Goal: Information Seeking & Learning: Learn about a topic

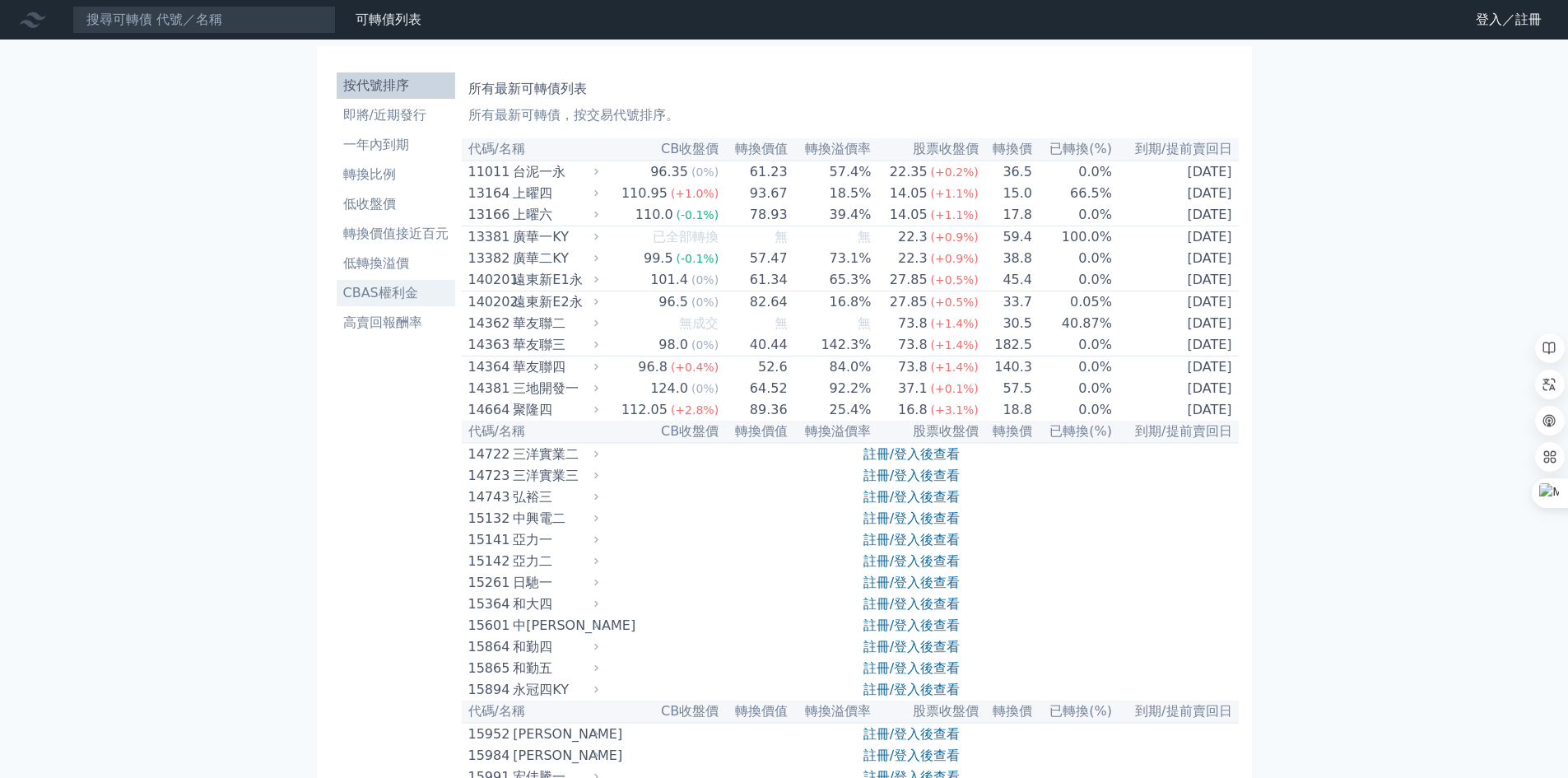
click at [393, 293] on li "CBAS權利金" at bounding box center [395, 293] width 119 height 20
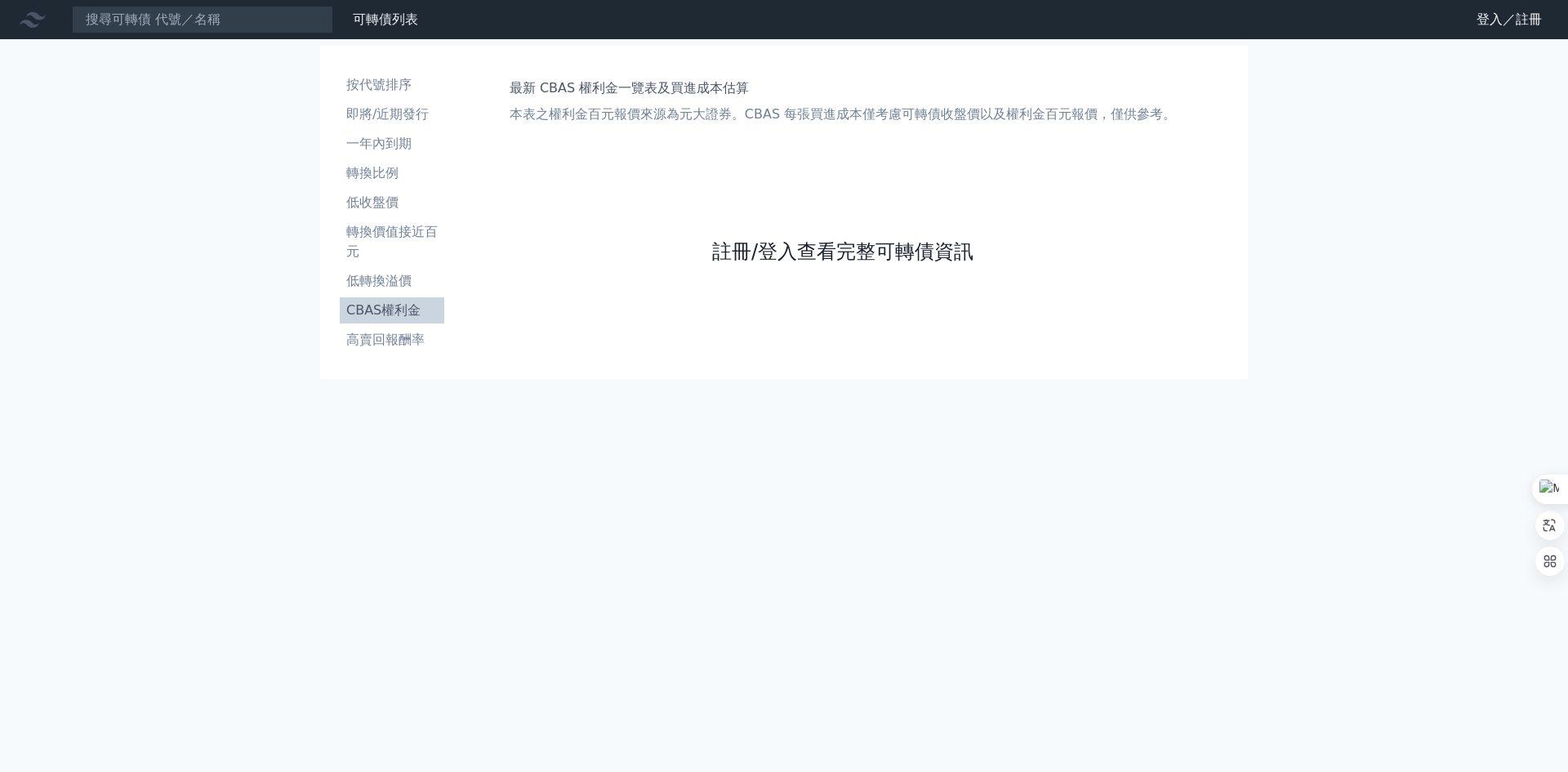
click at [790, 253] on link "註冊/登入查看完整可轉債資訊" at bounding box center [843, 252] width 261 height 26
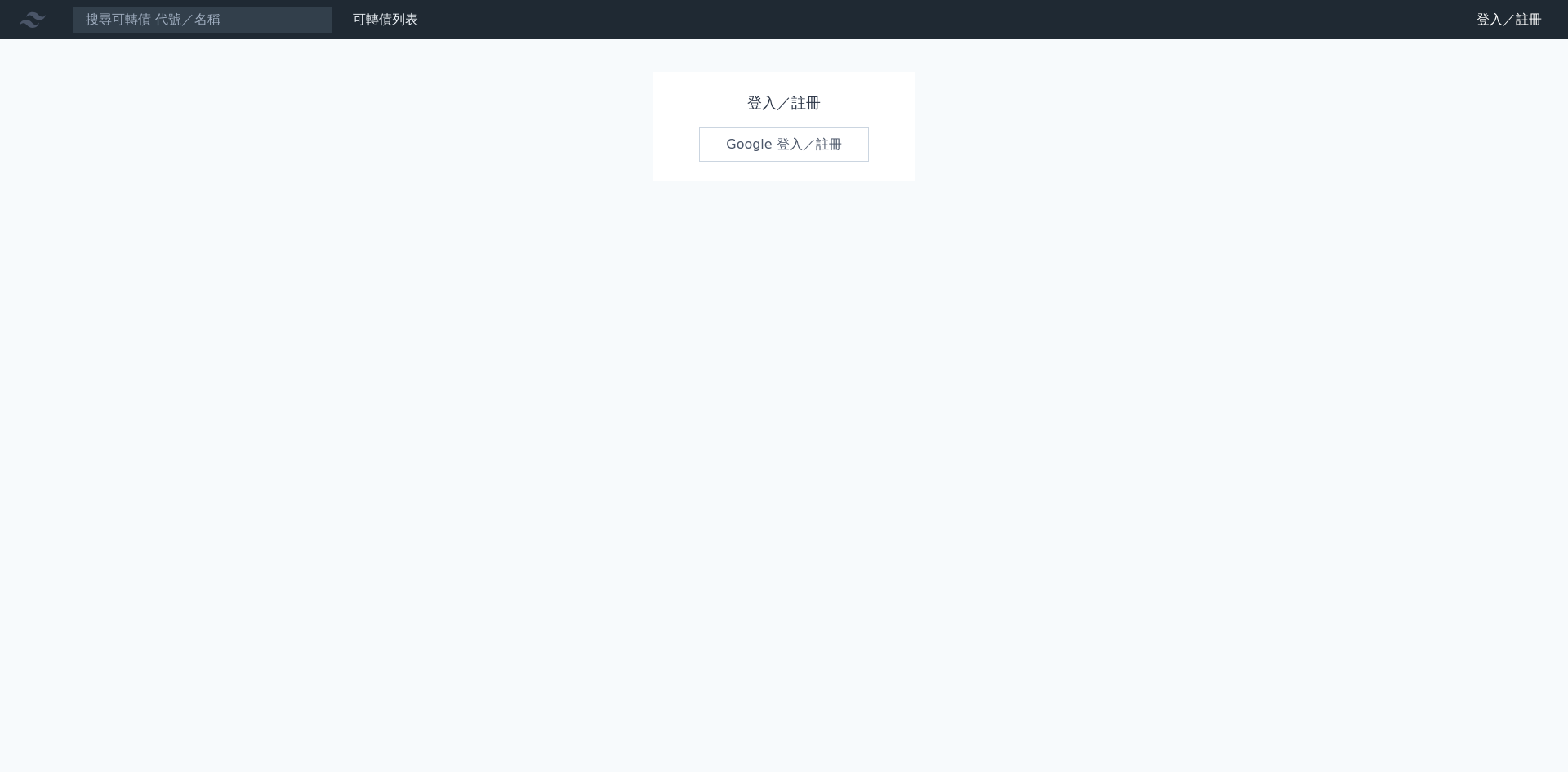
click at [790, 153] on link "Google 登入／註冊" at bounding box center [784, 144] width 170 height 34
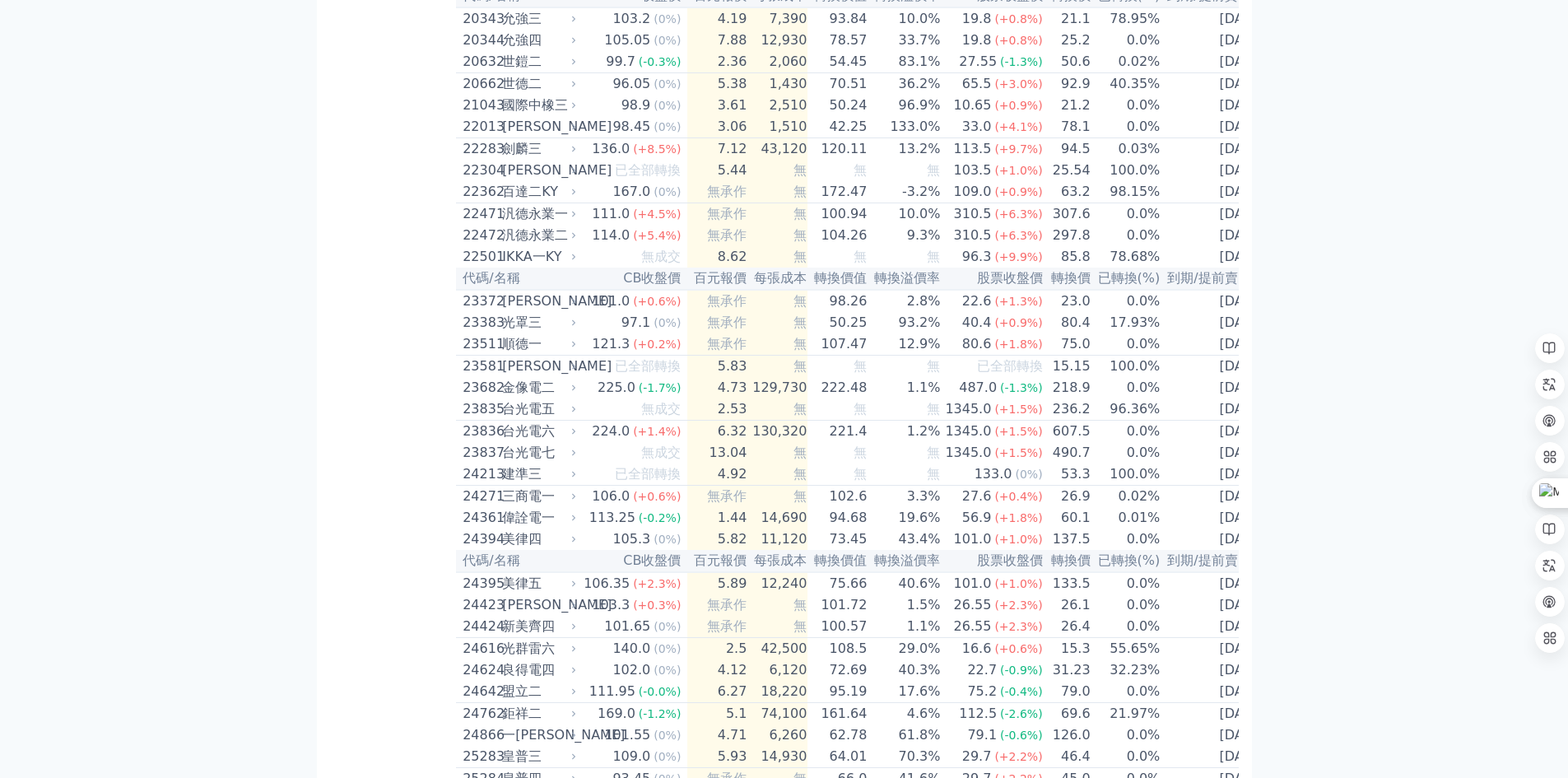
scroll to position [987, 0]
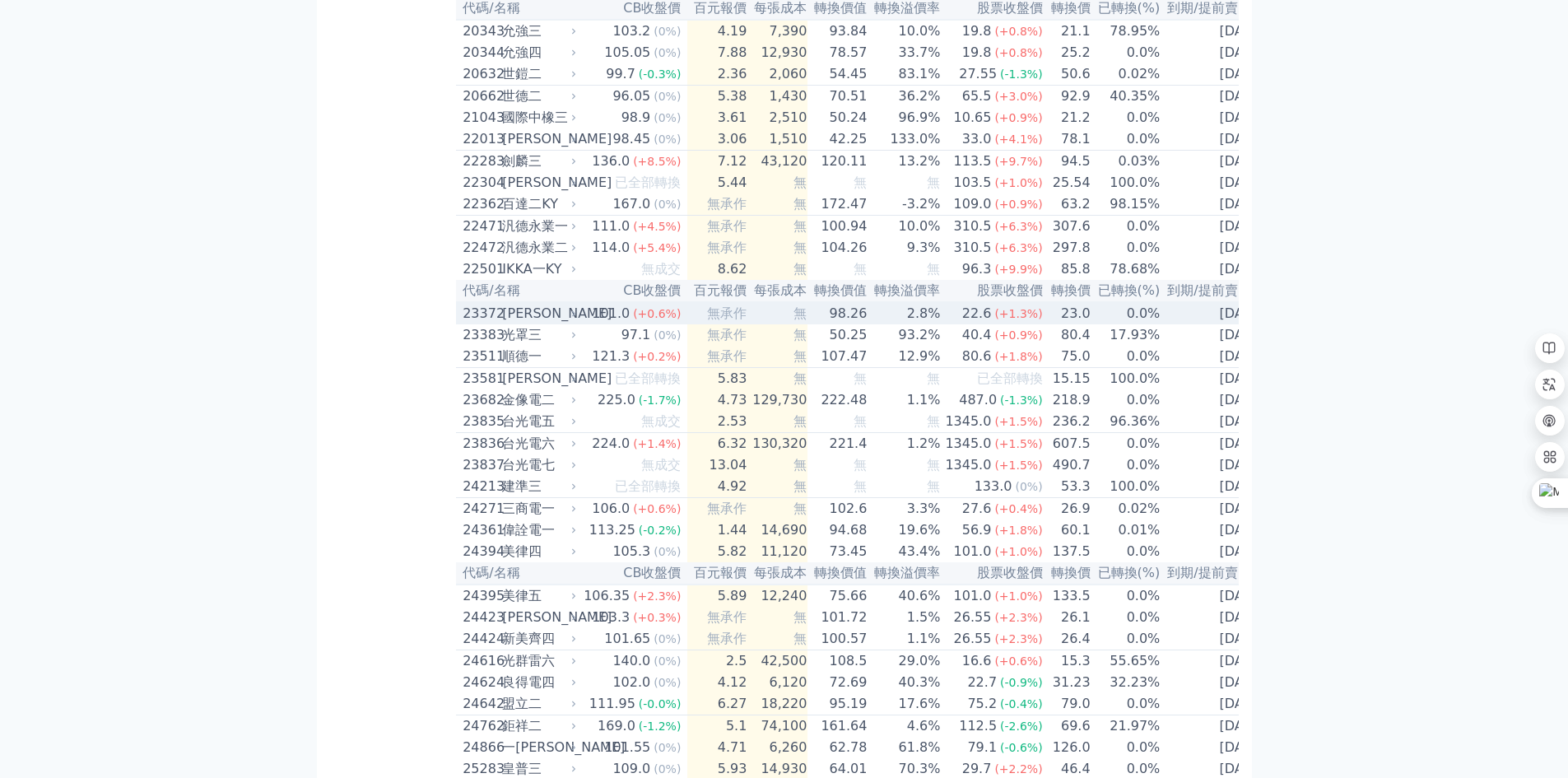
click at [747, 324] on td "無" at bounding box center [776, 313] width 60 height 22
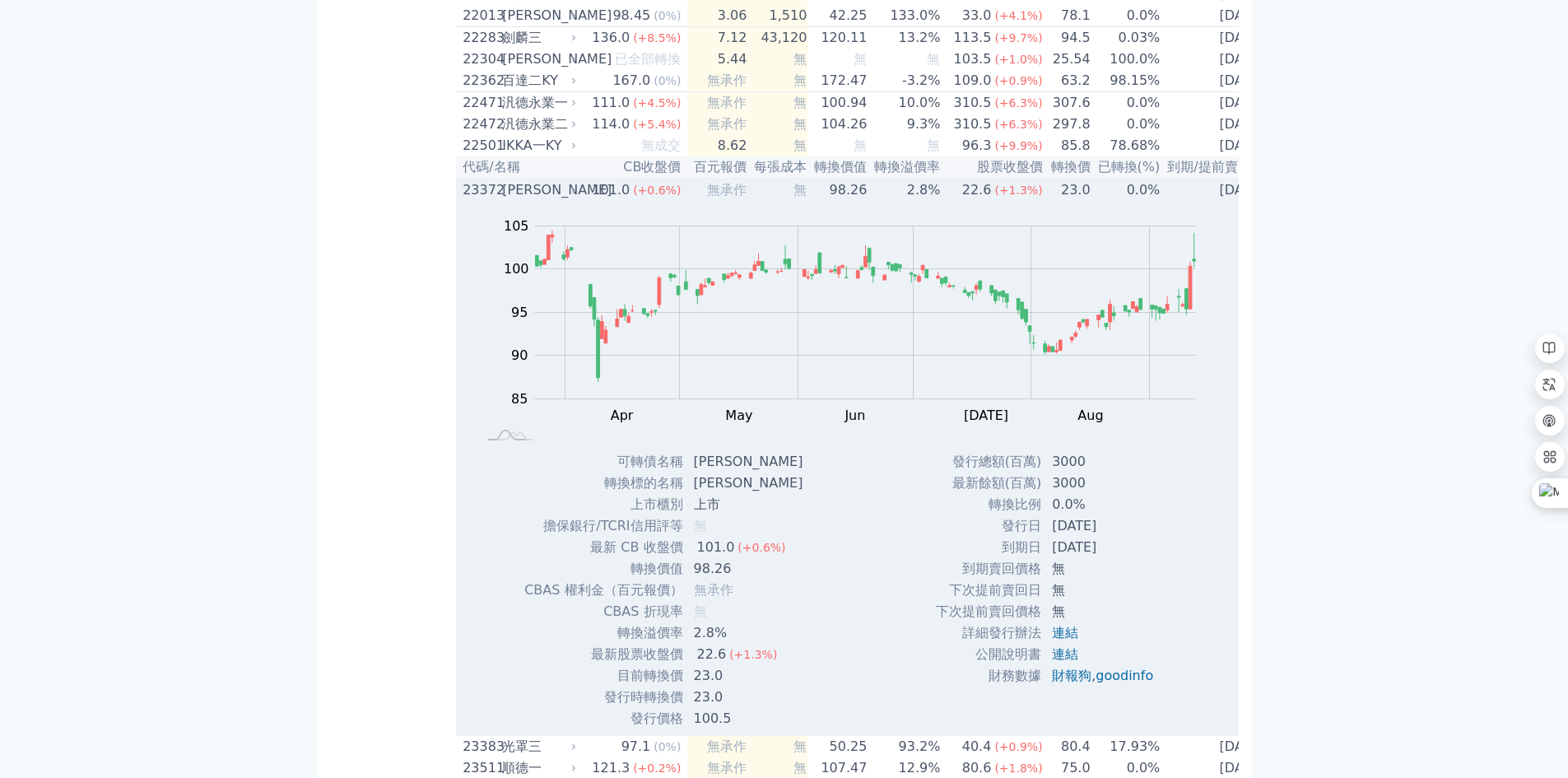
scroll to position [1152, 0]
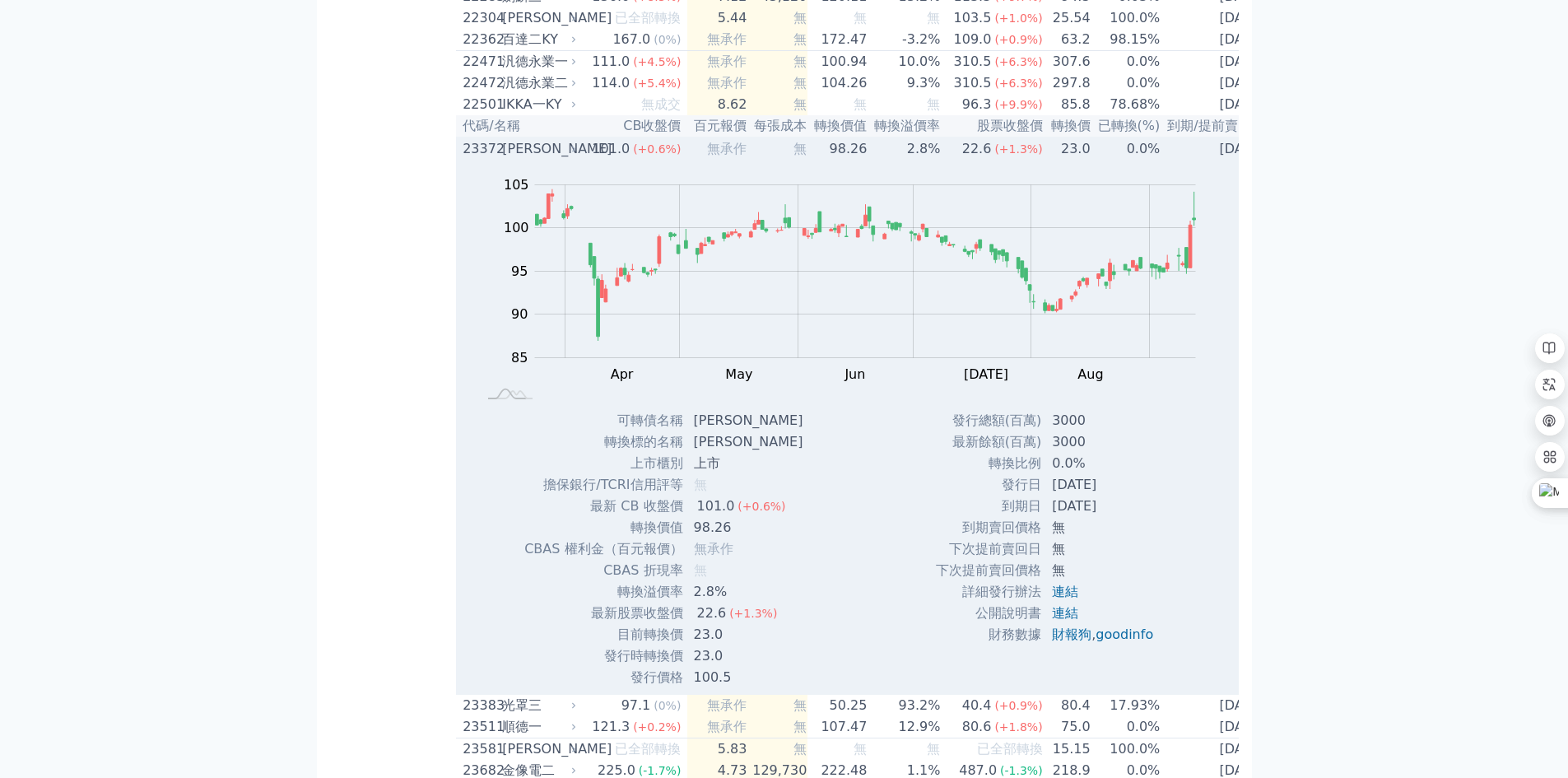
click at [572, 159] on div "[PERSON_NAME]" at bounding box center [538, 149] width 71 height 20
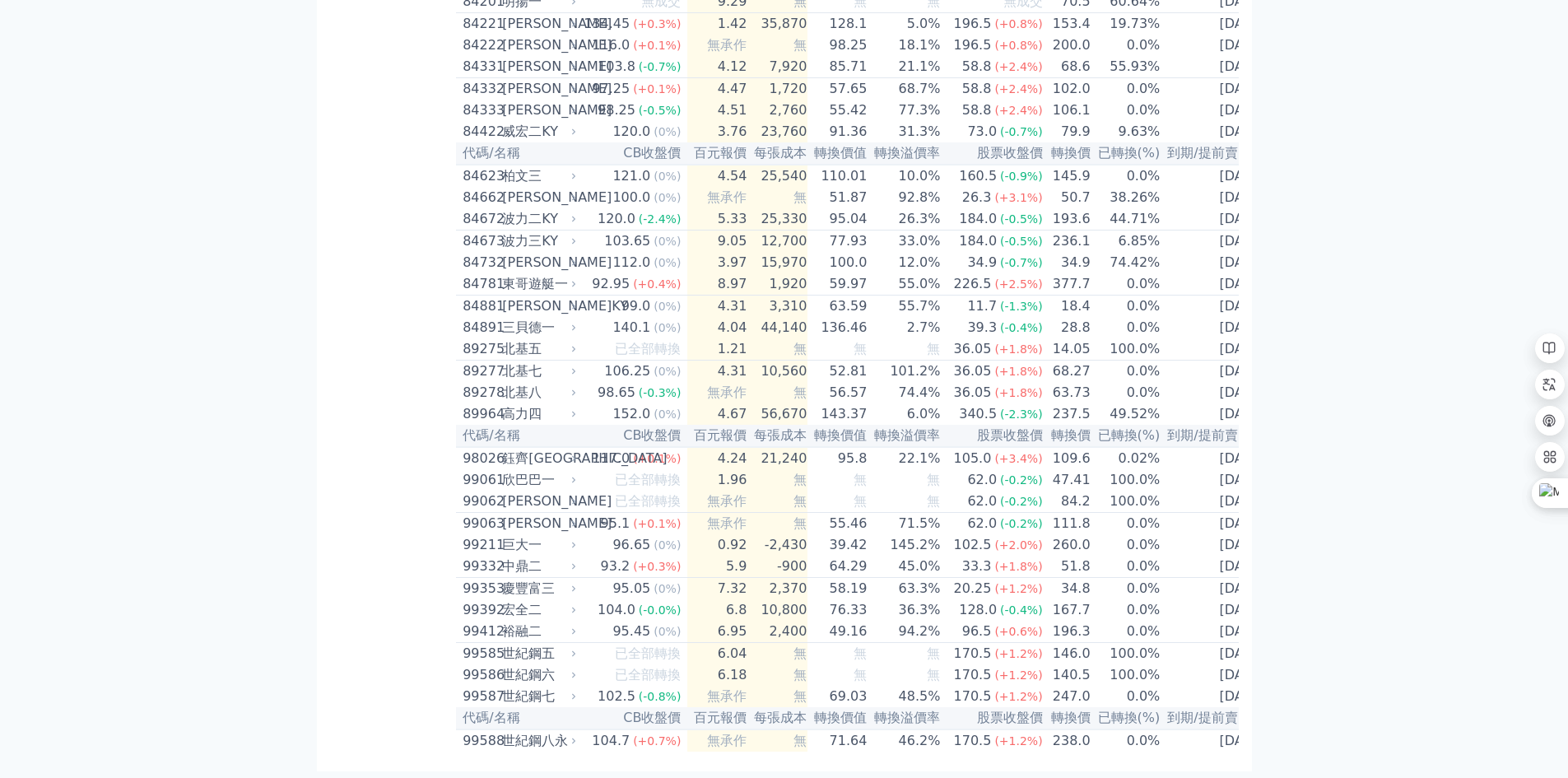
scroll to position [8891, 0]
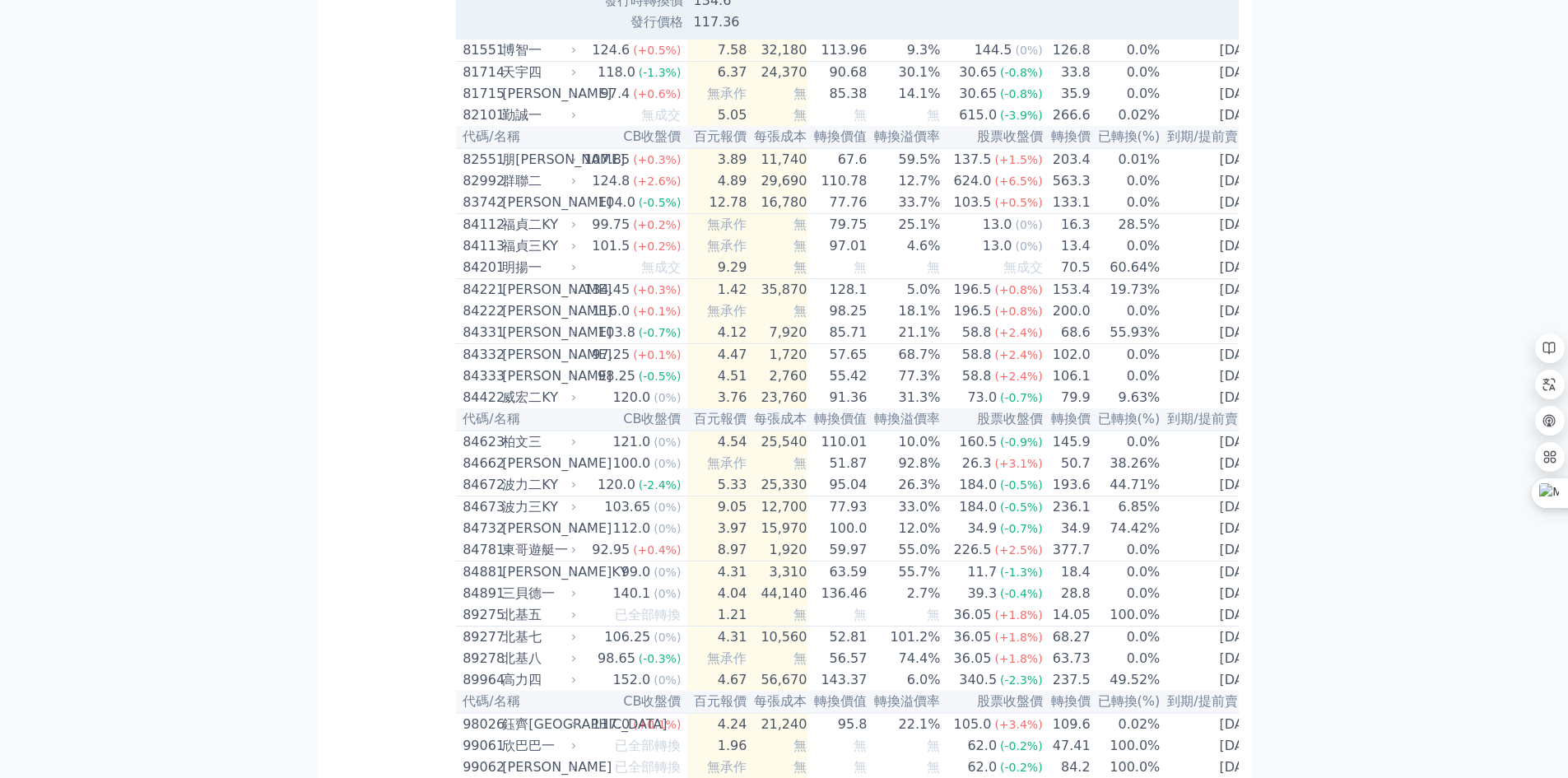
scroll to position [8931, 0]
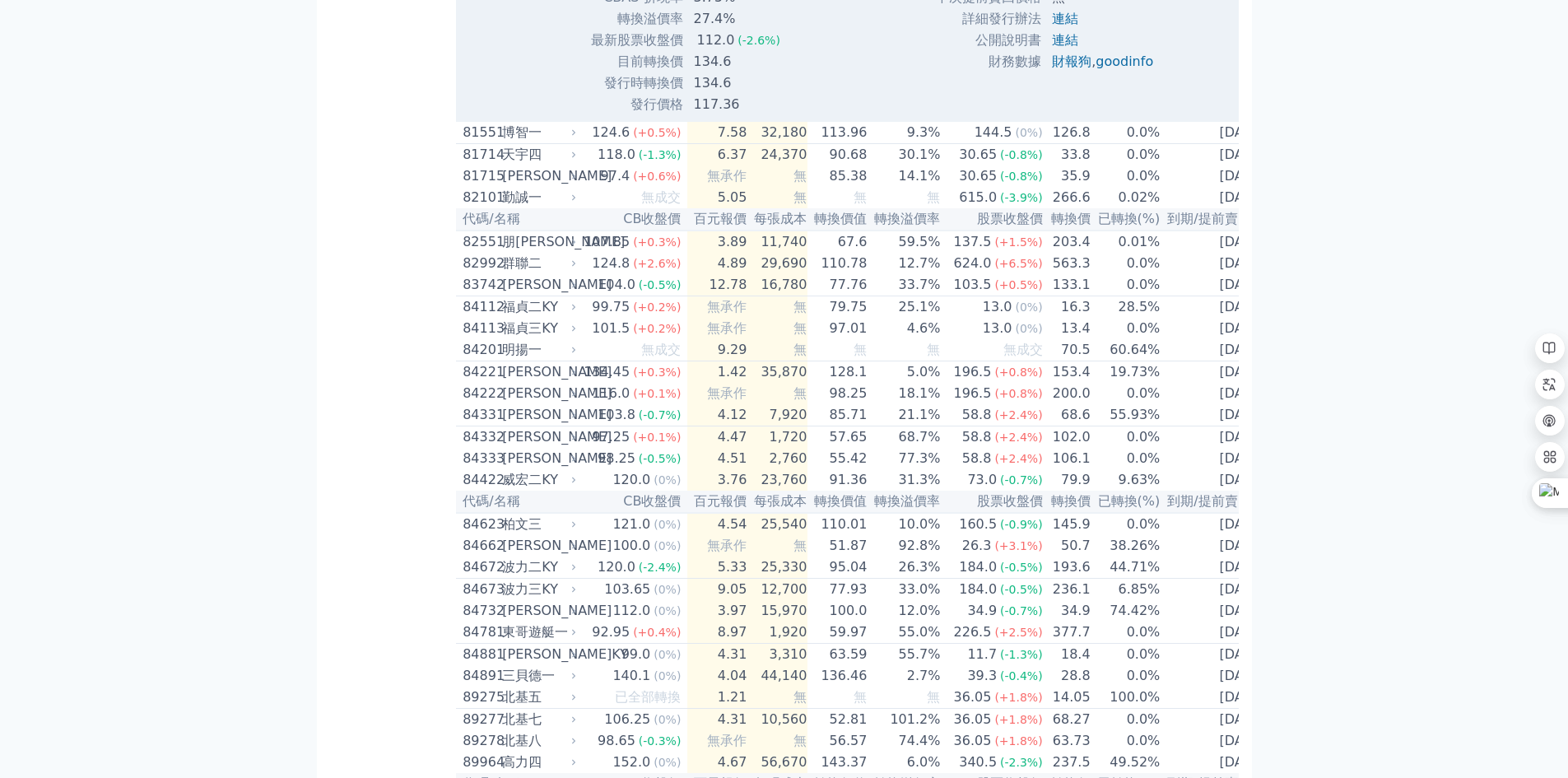
drag, startPoint x: 1285, startPoint y: 578, endPoint x: 1278, endPoint y: 407, distance: 171.1
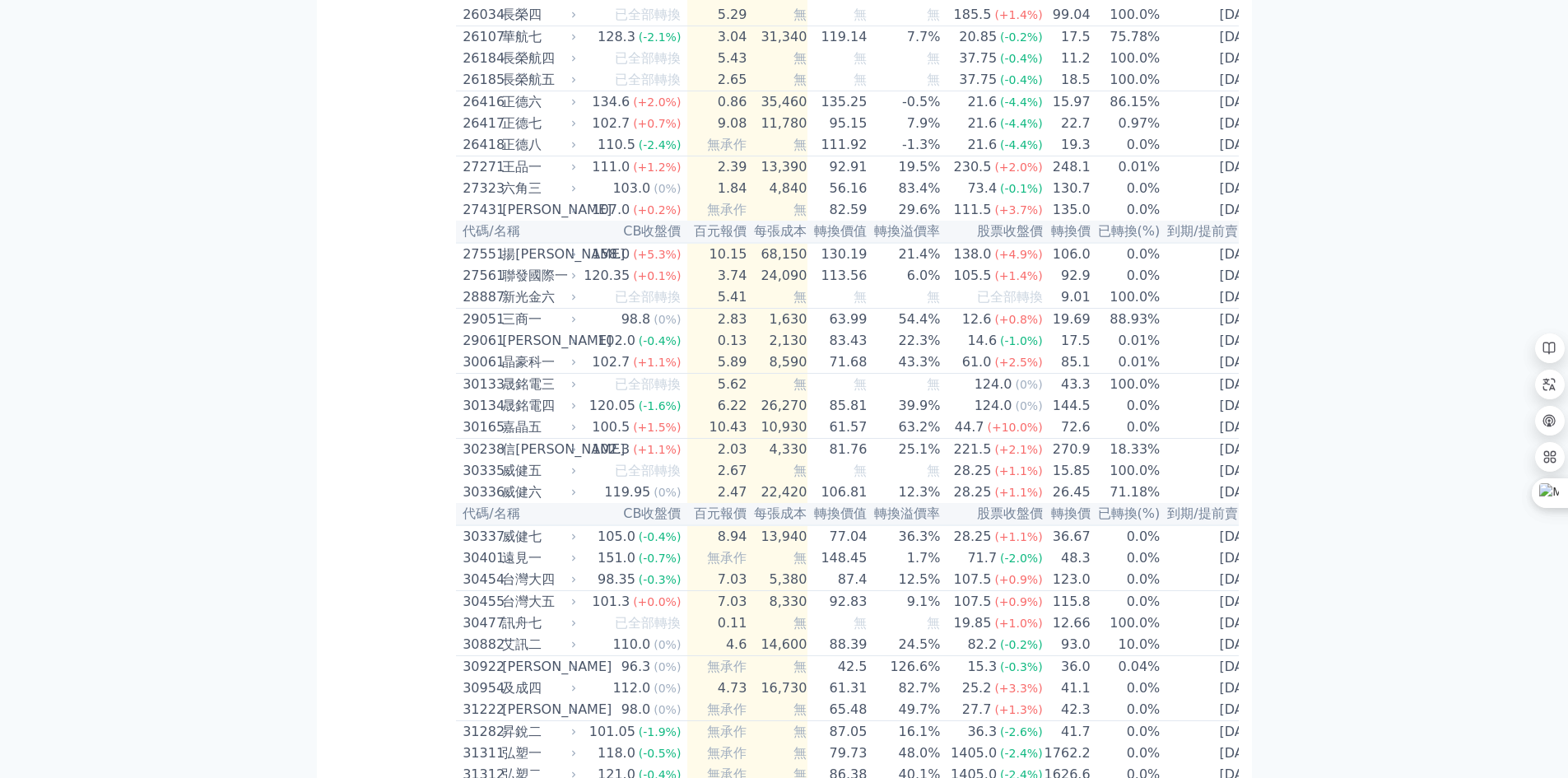
scroll to position [0, 0]
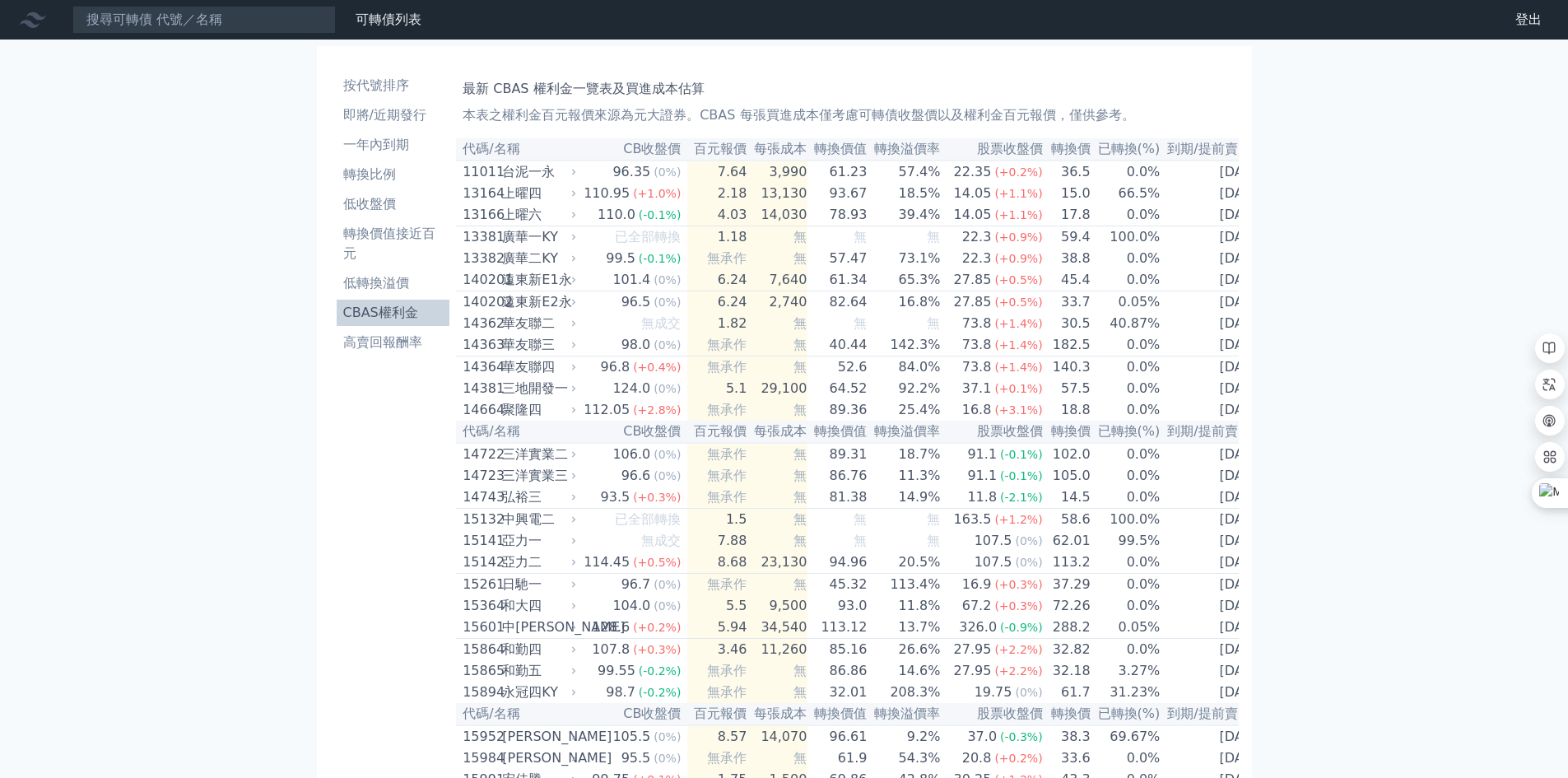
click at [645, 147] on th "CB收盤價" at bounding box center [633, 149] width 108 height 22
click at [771, 143] on th "每張成本" at bounding box center [776, 149] width 60 height 22
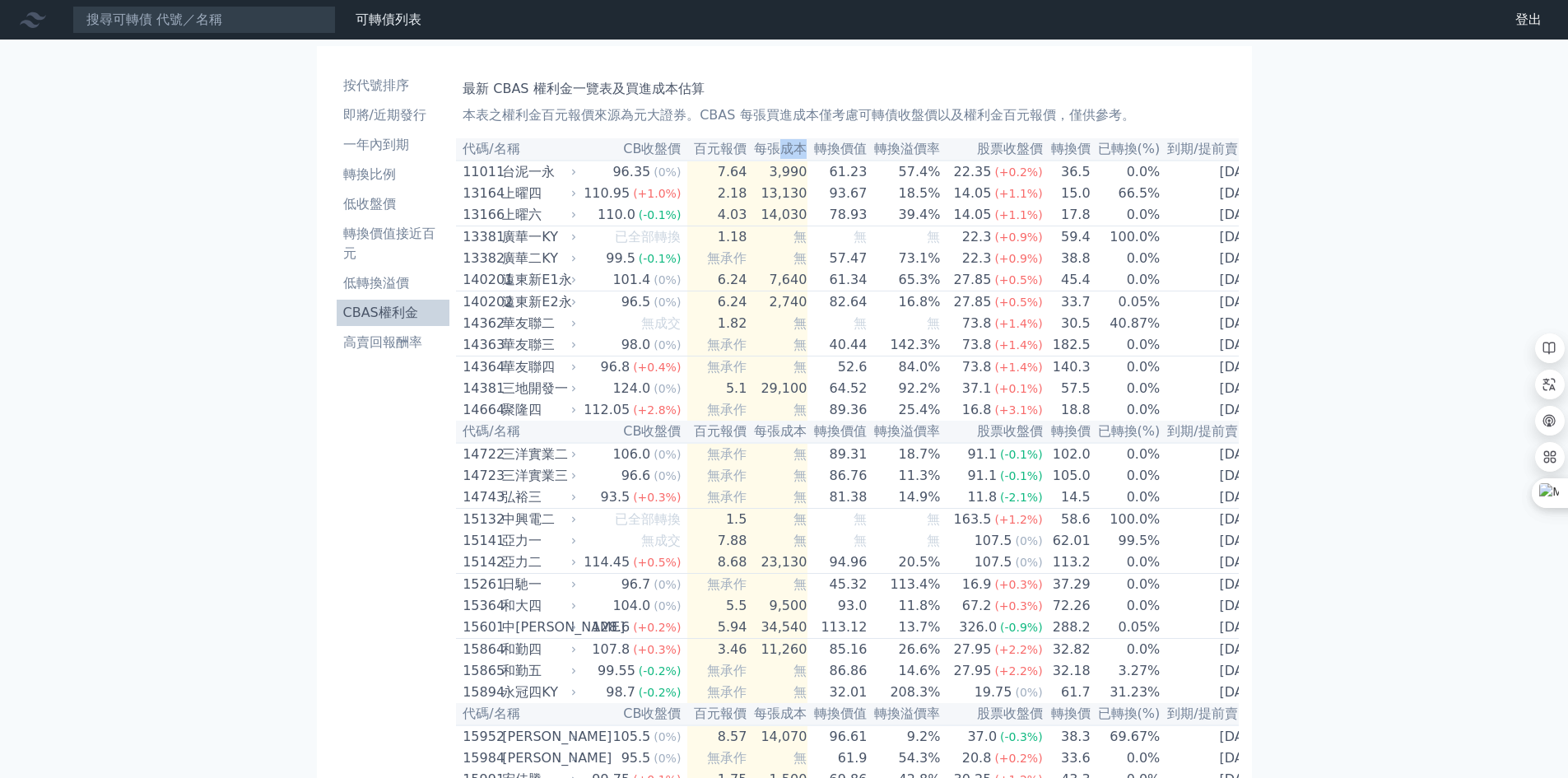
click at [771, 143] on th "每張成本" at bounding box center [776, 149] width 60 height 22
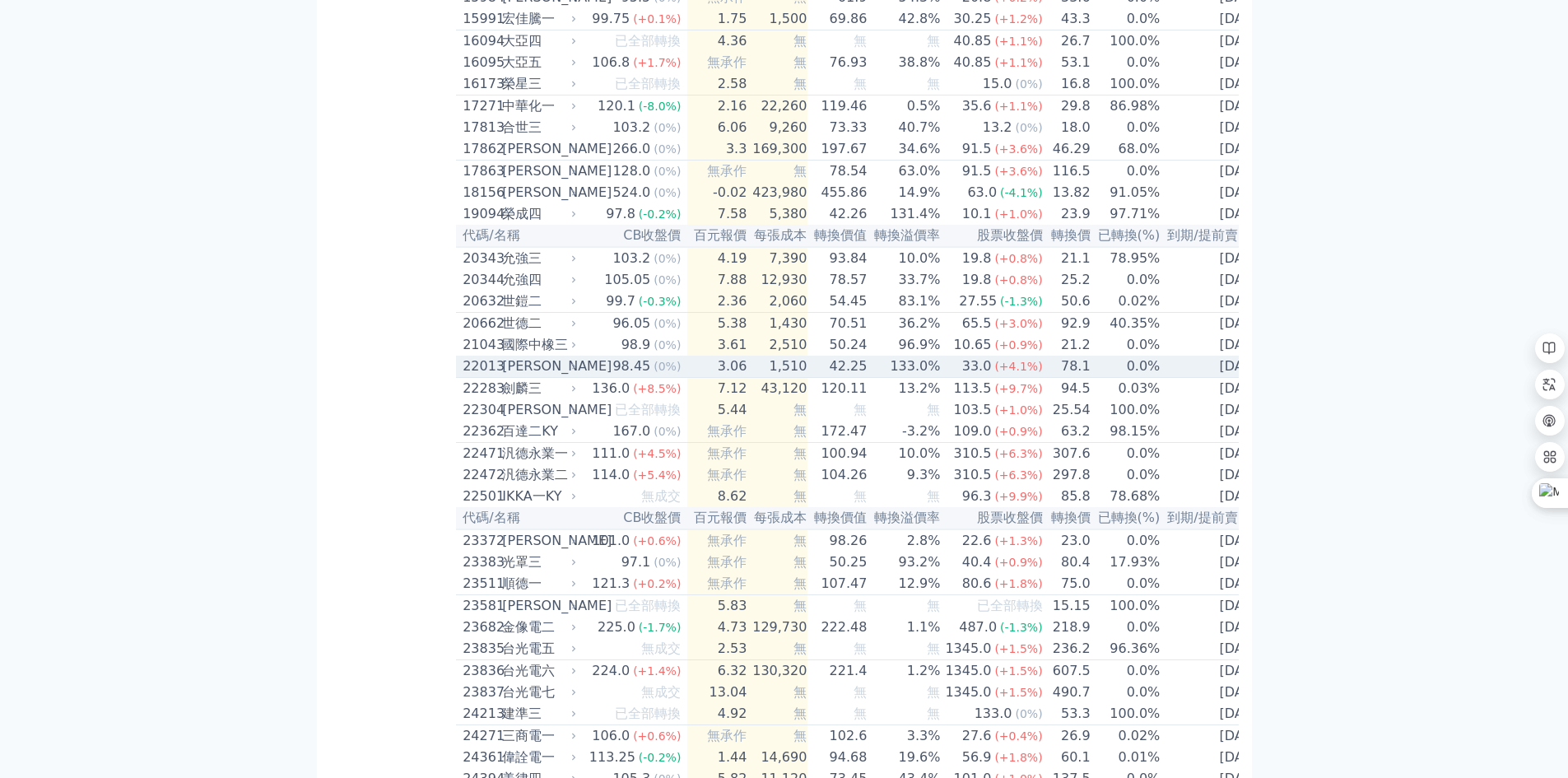
scroll to position [740, 0]
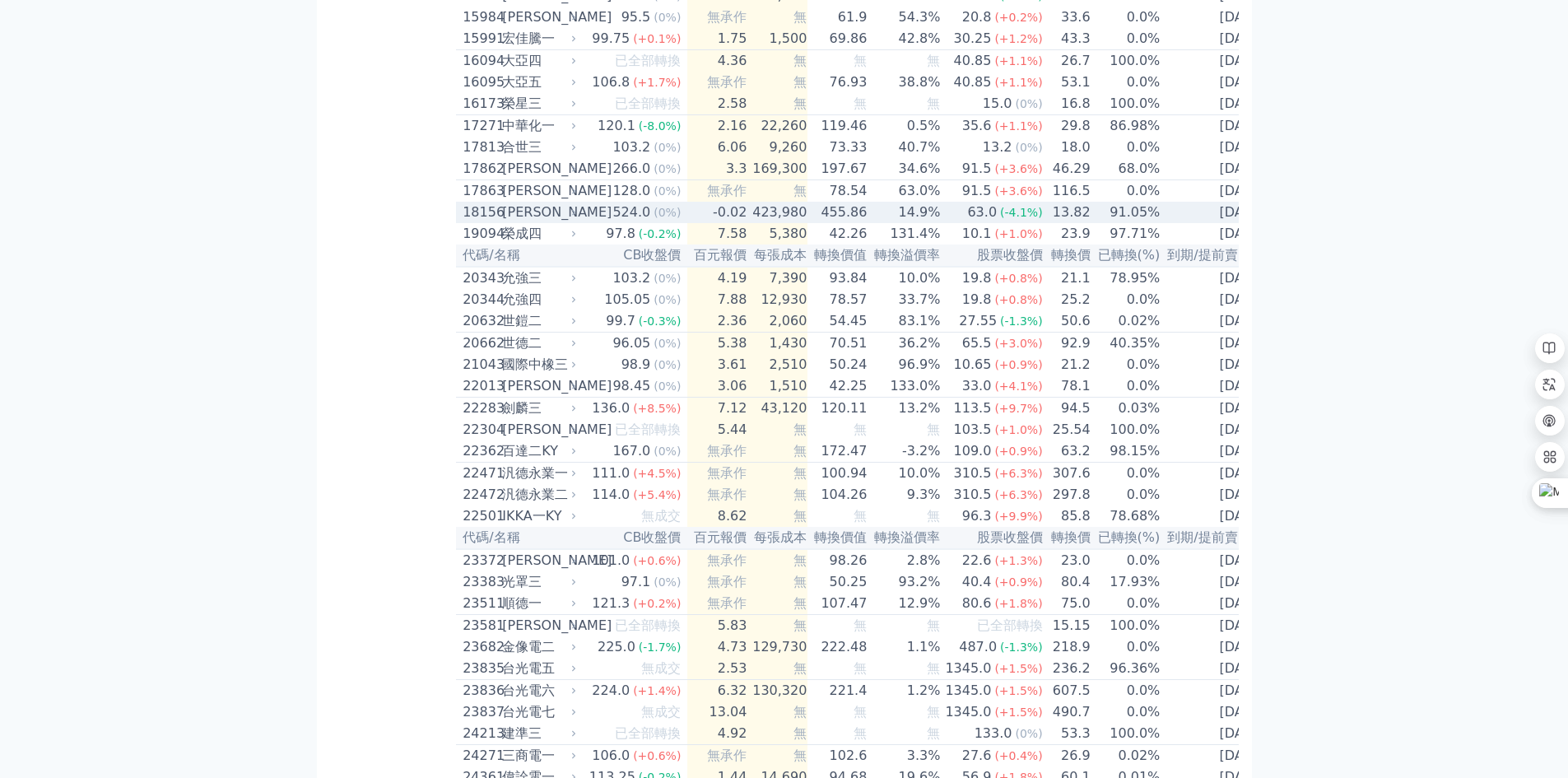
click at [563, 222] on div "[PERSON_NAME]" at bounding box center [538, 212] width 71 height 20
